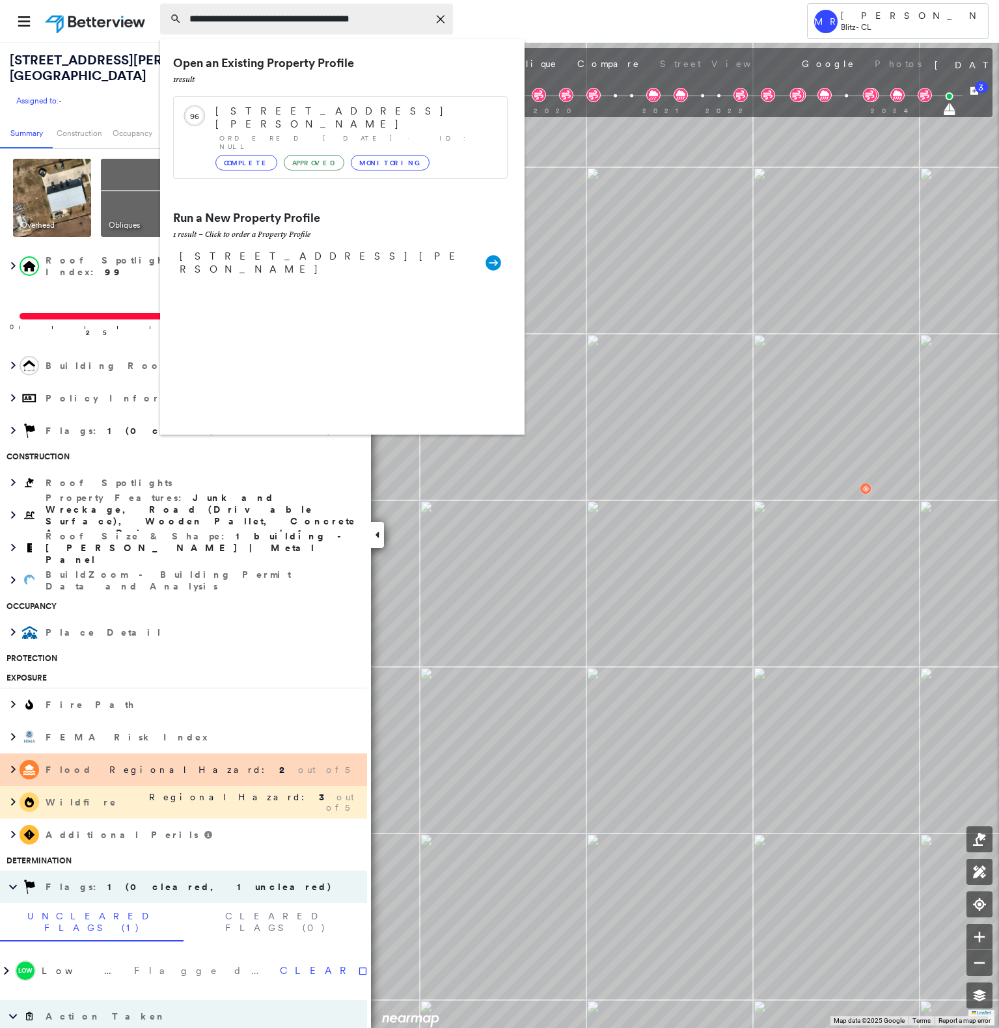
click at [332, 25] on input "**********" at bounding box center [308, 19] width 241 height 31
click at [331, 25] on input "**********" at bounding box center [308, 19] width 241 height 31
paste input "**"
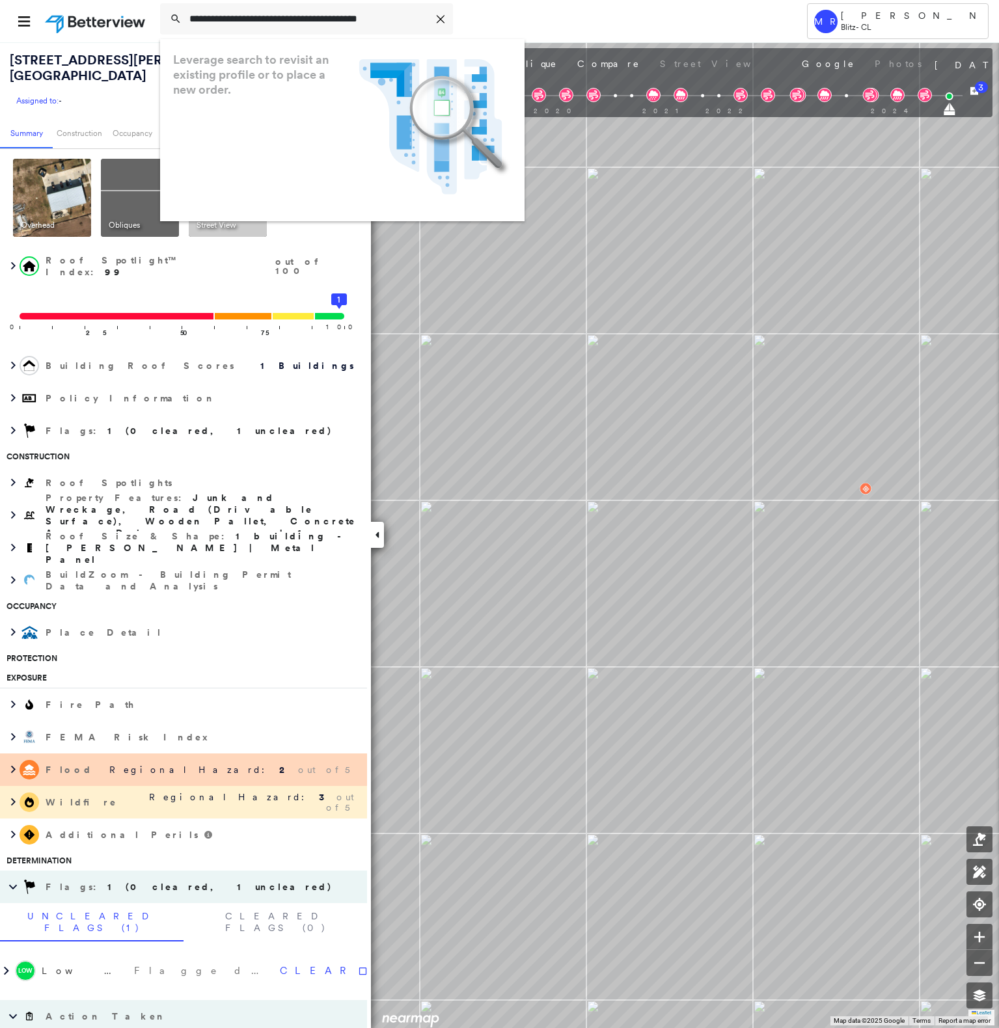
type input "**********"
